Goal: Navigation & Orientation: Find specific page/section

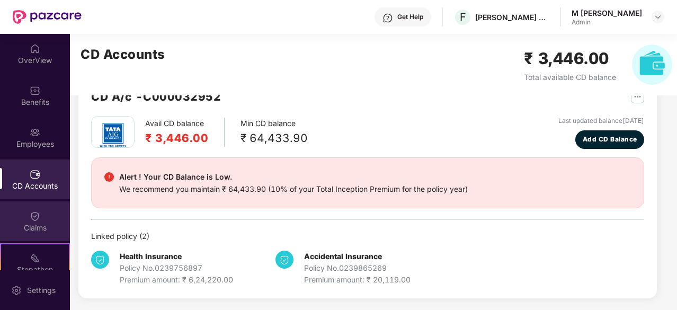
scroll to position [98, 0]
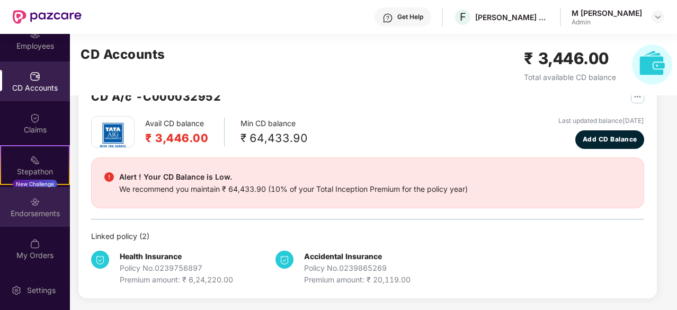
click at [33, 211] on div "Endorsements" at bounding box center [35, 213] width 70 height 11
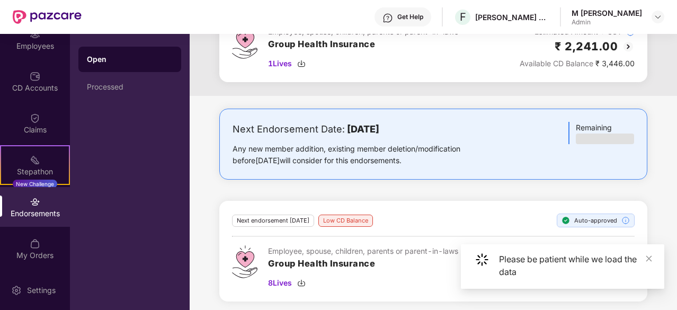
scroll to position [113, 0]
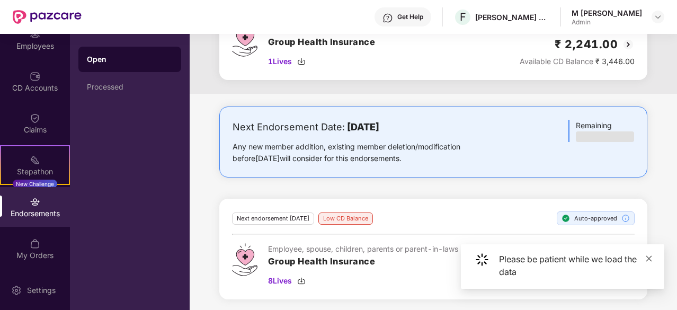
click at [647, 261] on icon "close" at bounding box center [648, 258] width 7 height 7
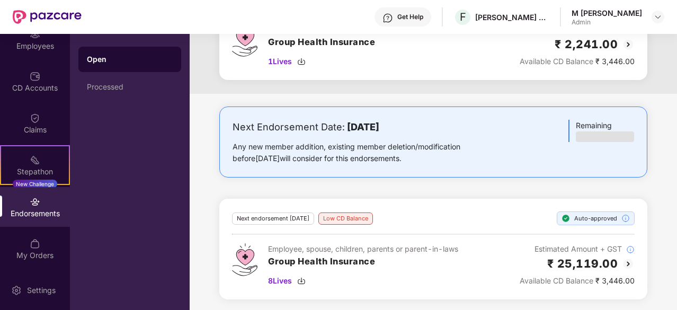
scroll to position [0, 0]
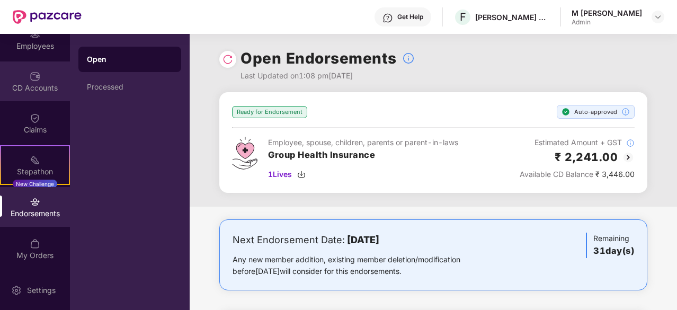
click at [46, 83] on div "CD Accounts" at bounding box center [35, 88] width 70 height 11
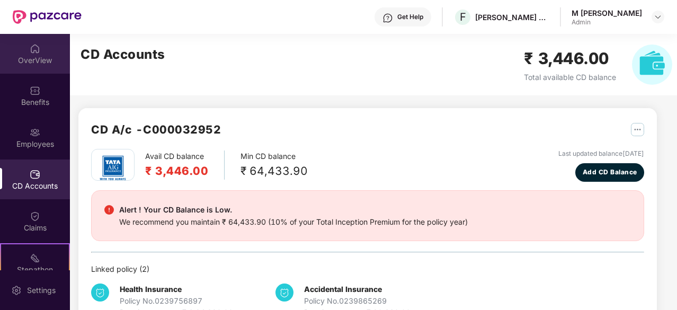
click at [36, 57] on div "OverView" at bounding box center [35, 60] width 70 height 11
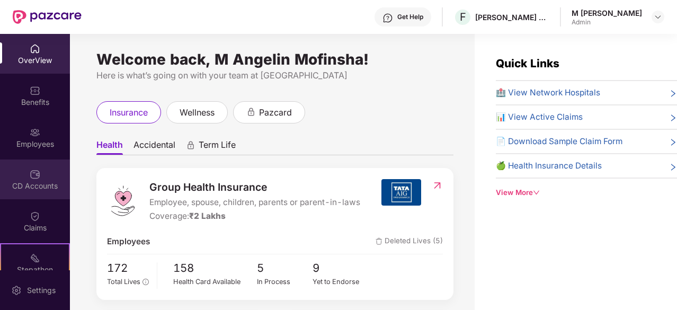
click at [49, 167] on div "CD Accounts" at bounding box center [35, 179] width 70 height 40
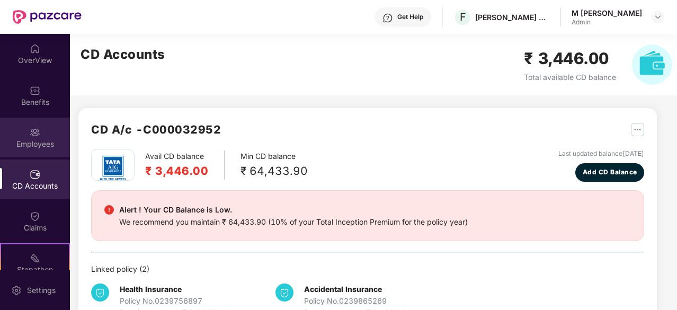
click at [36, 129] on img at bounding box center [35, 132] width 11 height 11
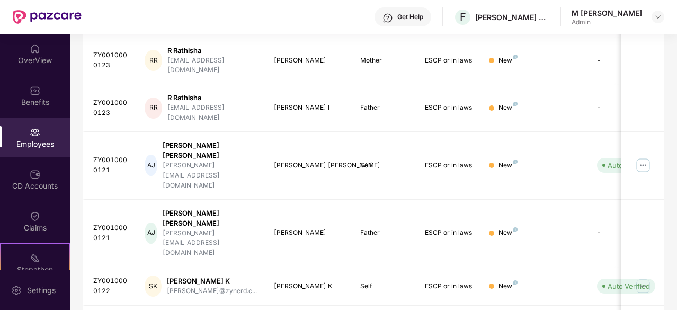
scroll to position [237, 0]
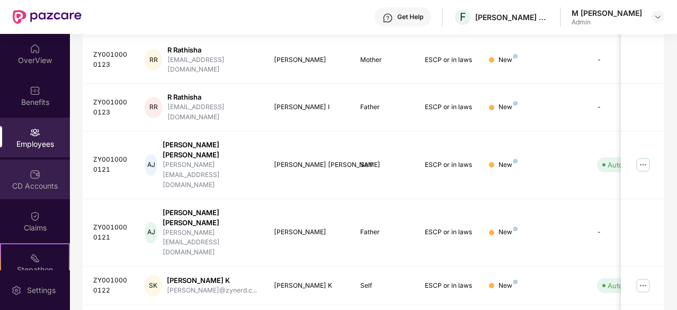
click at [26, 181] on div "CD Accounts" at bounding box center [35, 186] width 70 height 11
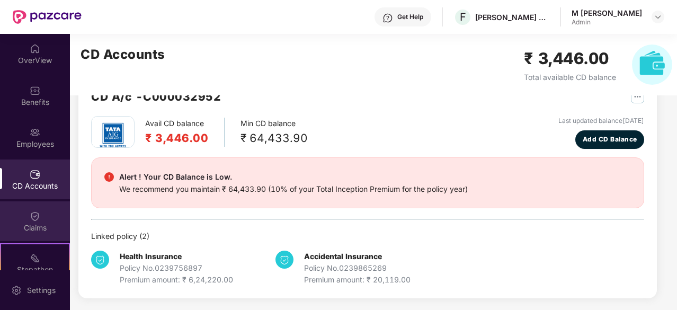
click at [44, 212] on div "Claims" at bounding box center [35, 221] width 70 height 40
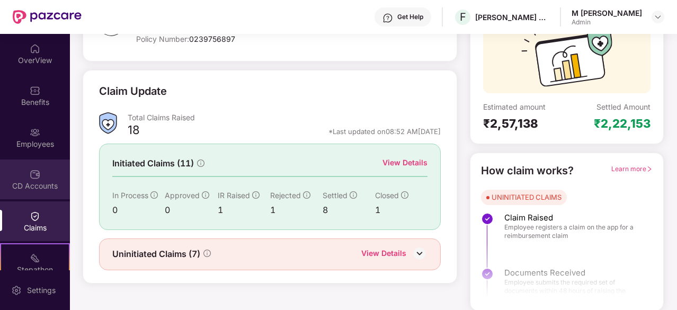
scroll to position [98, 0]
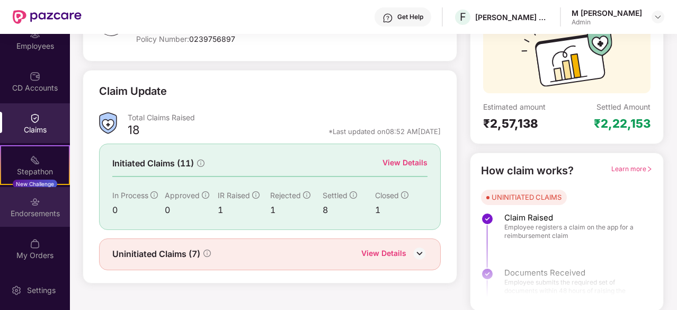
click at [33, 212] on div "Endorsements" at bounding box center [35, 213] width 70 height 11
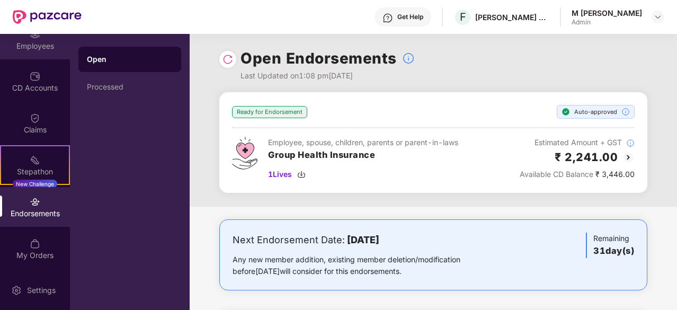
scroll to position [0, 0]
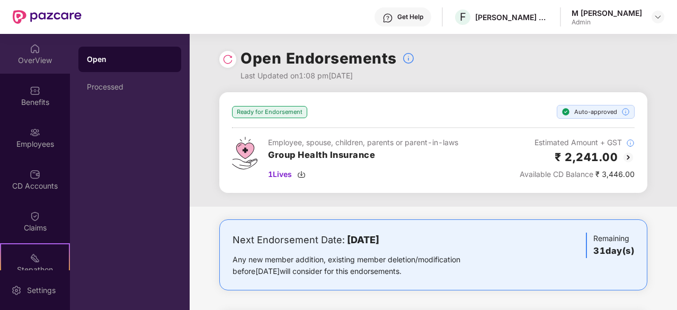
click at [38, 64] on div "OverView" at bounding box center [35, 60] width 70 height 11
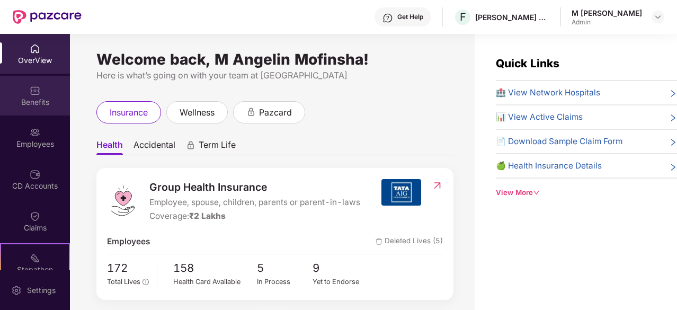
click at [33, 102] on div "Benefits" at bounding box center [35, 102] width 70 height 11
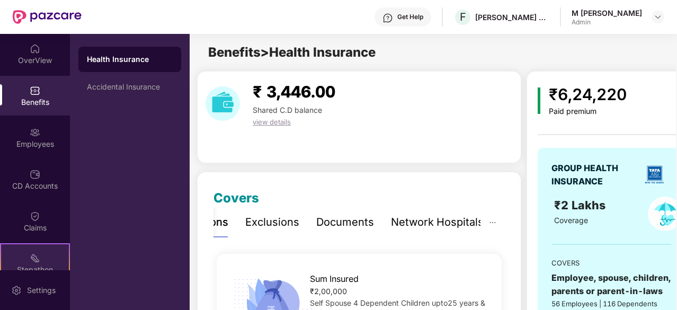
scroll to position [98, 0]
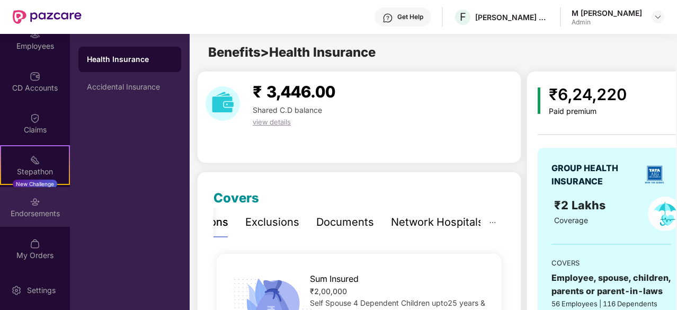
click at [40, 210] on div "Endorsements" at bounding box center [35, 213] width 70 height 11
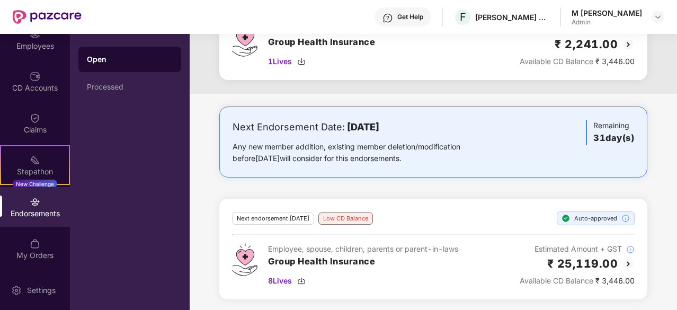
scroll to position [0, 0]
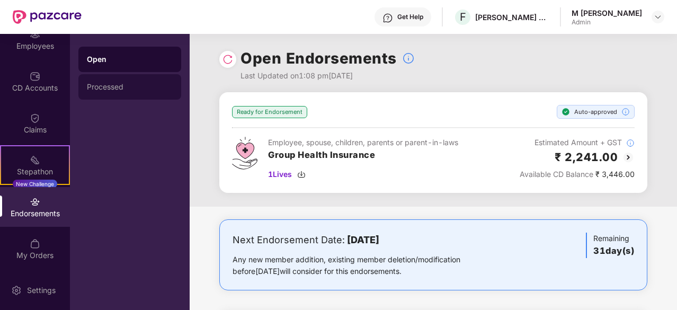
click at [119, 91] on div "Processed" at bounding box center [130, 87] width 86 height 8
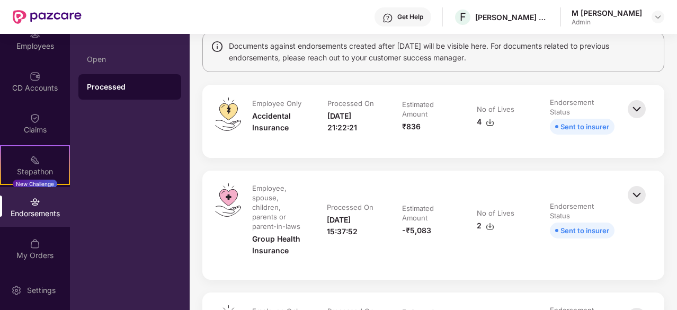
scroll to position [87, 0]
click at [121, 59] on div "Open" at bounding box center [130, 59] width 86 height 8
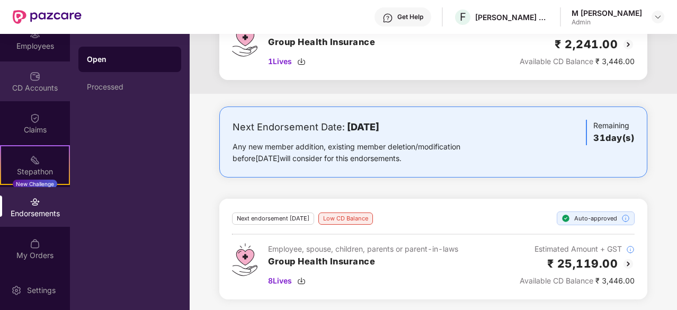
scroll to position [0, 0]
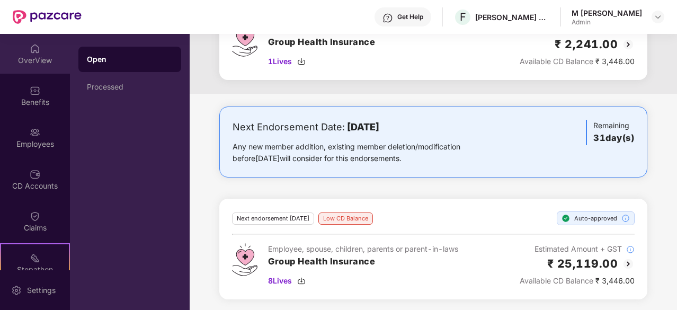
click at [43, 69] on div "OverView" at bounding box center [35, 54] width 70 height 40
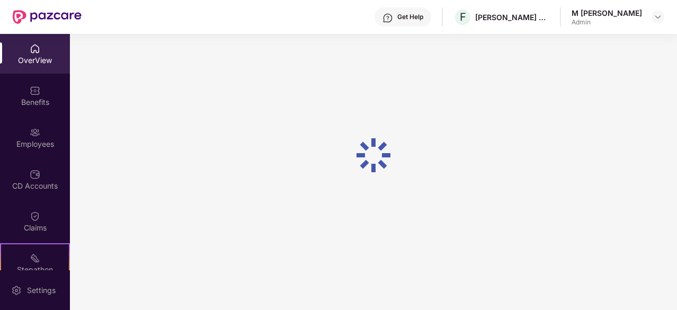
scroll to position [34, 0]
